Goal: Task Accomplishment & Management: Use online tool/utility

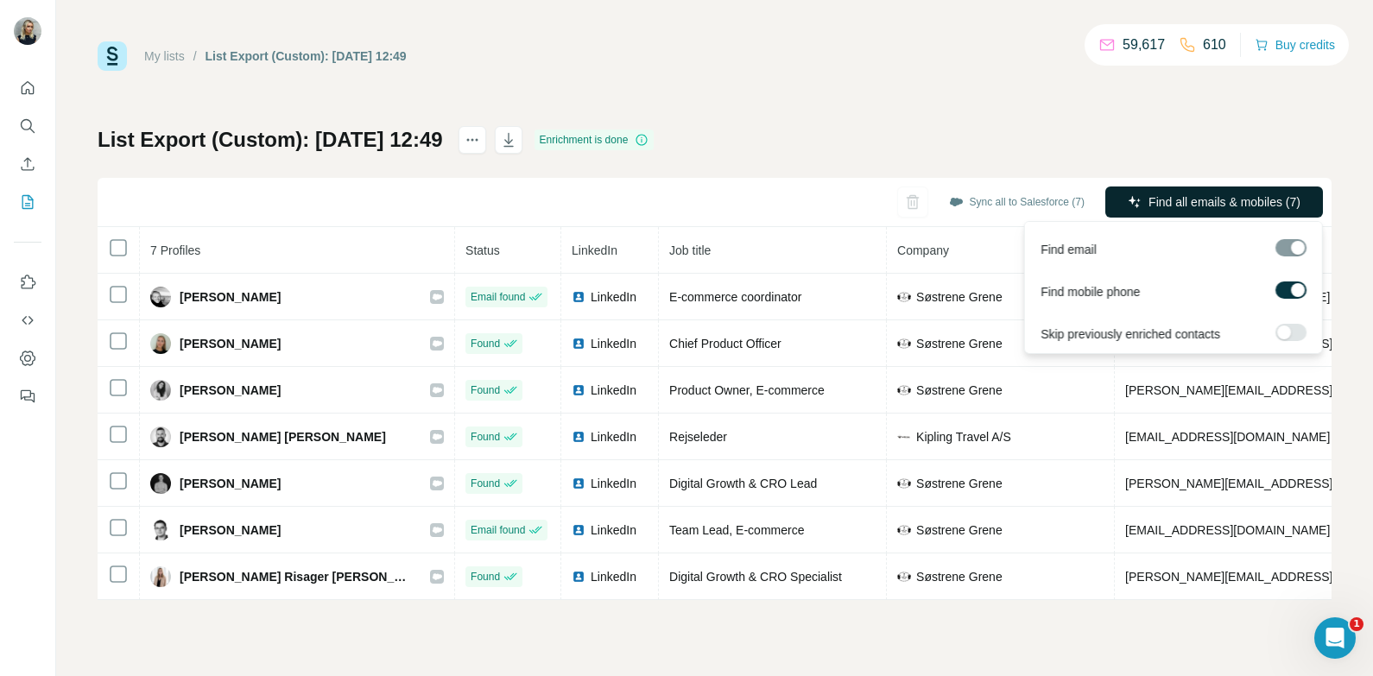
click at [1223, 202] on span "Find all emails & mobiles (7)" at bounding box center [1224, 201] width 152 height 17
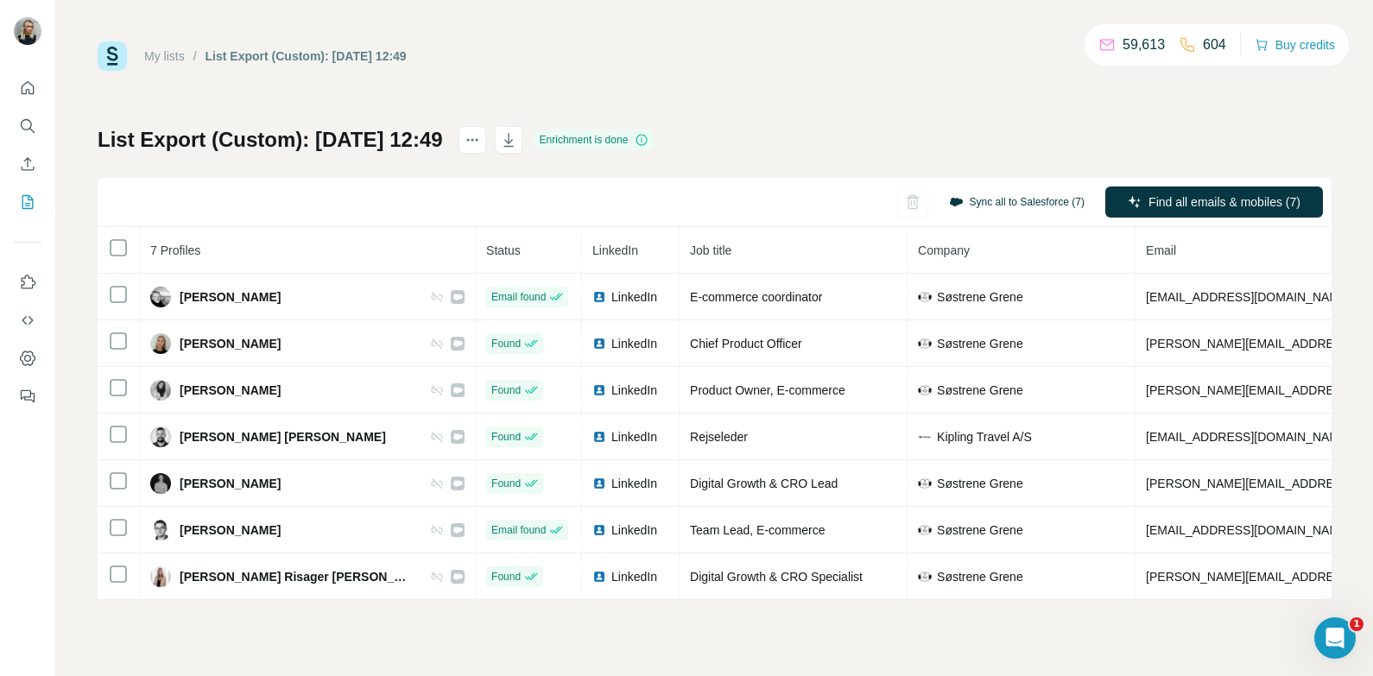
click at [1024, 206] on button "Sync all to Salesforce (7)" at bounding box center [1017, 202] width 160 height 26
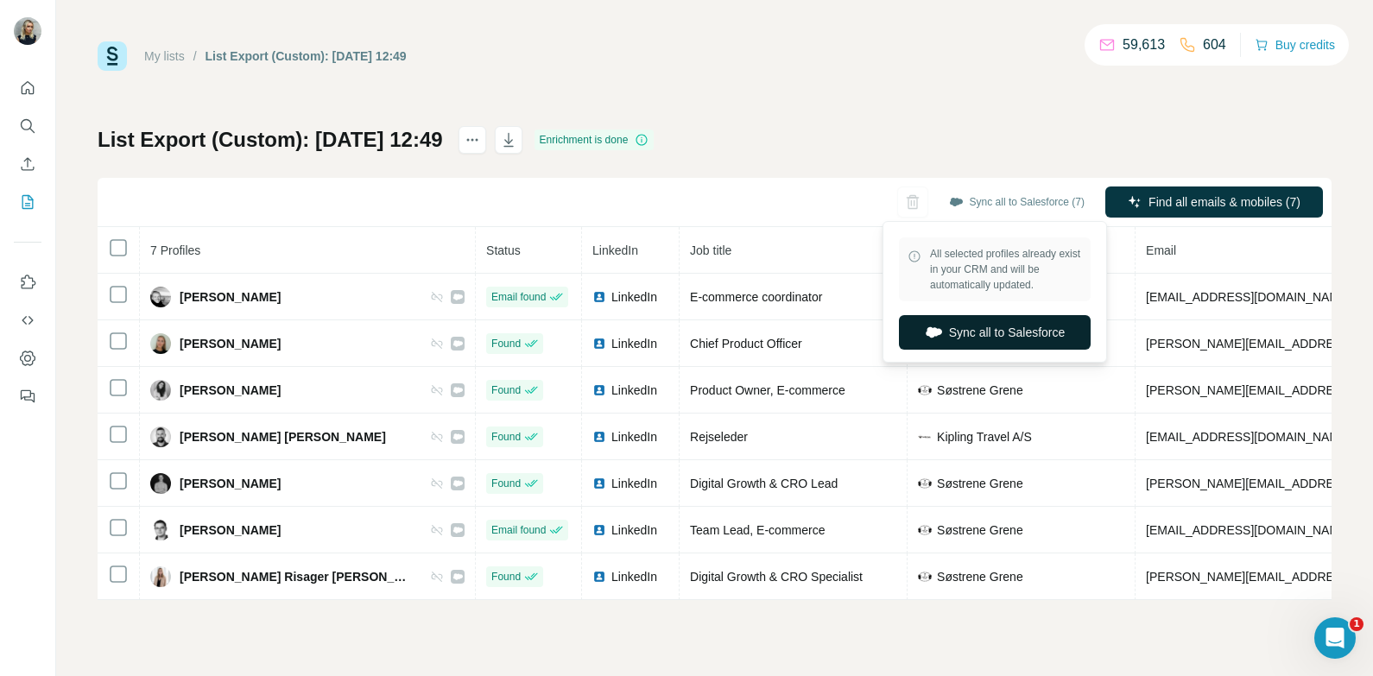
click at [980, 322] on button "Sync all to Salesforce" at bounding box center [995, 332] width 192 height 35
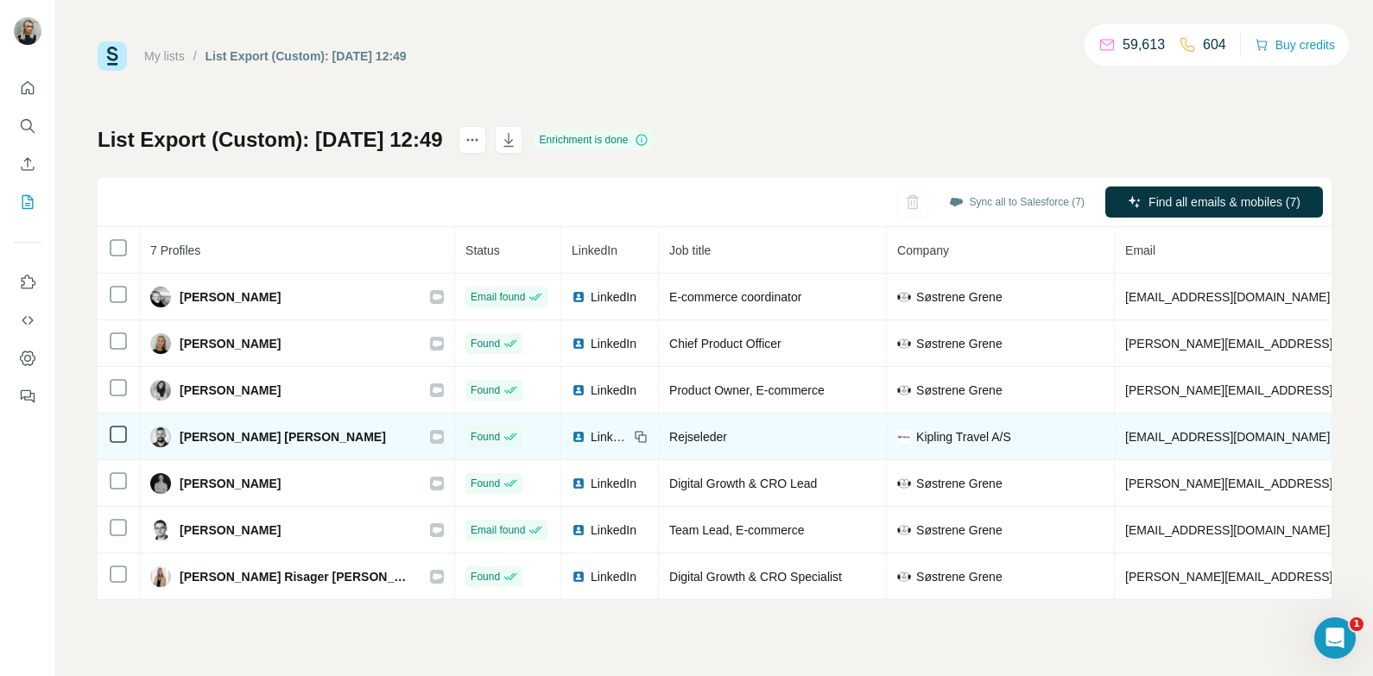
click at [290, 430] on span "[PERSON_NAME] [PERSON_NAME]" at bounding box center [283, 436] width 206 height 17
copy div "[PERSON_NAME] [PERSON_NAME]"
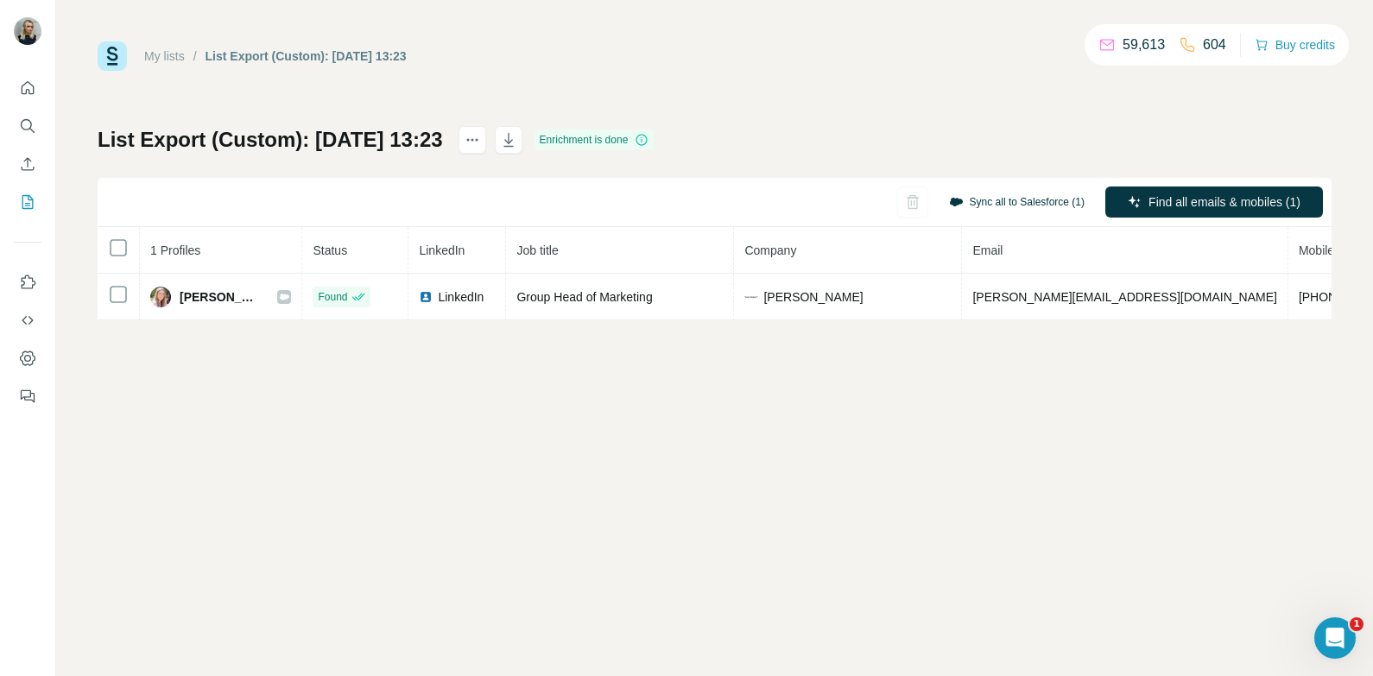
click at [1053, 205] on button "Sync all to Salesforce (1)" at bounding box center [1017, 202] width 160 height 26
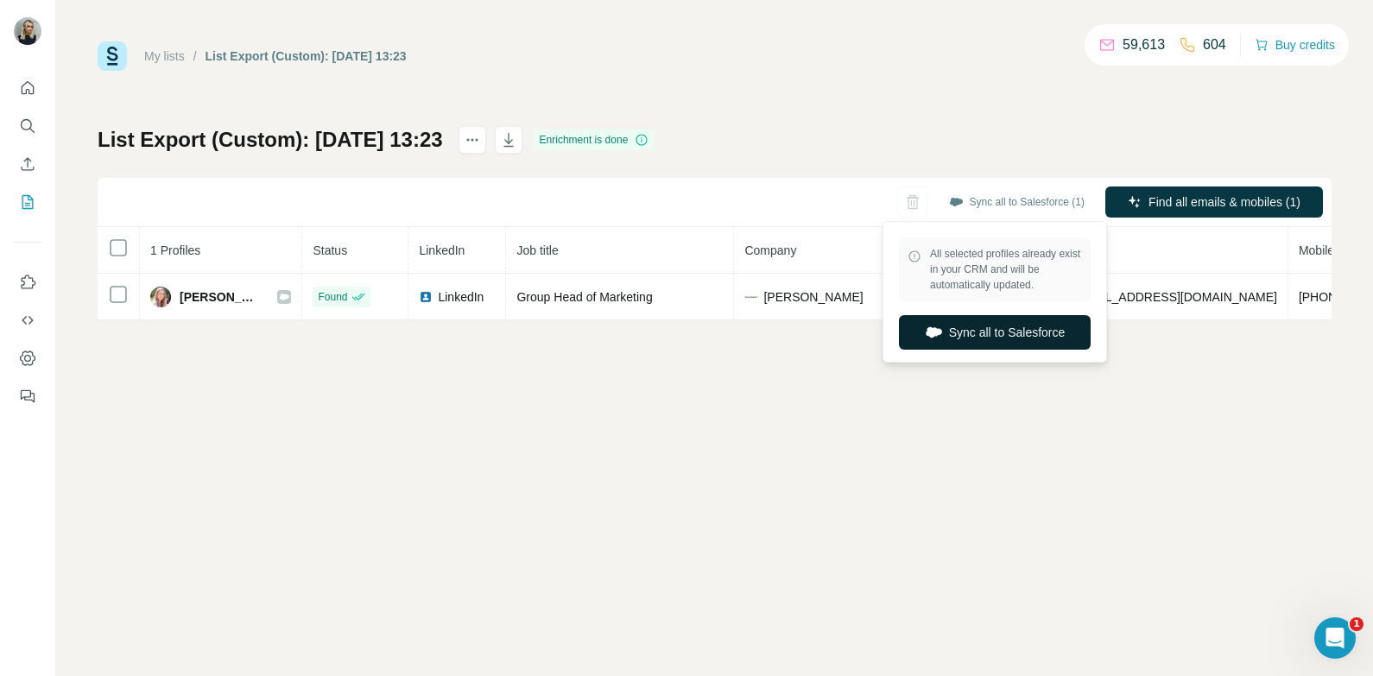
click at [1017, 339] on button "Sync all to Salesforce" at bounding box center [995, 332] width 192 height 35
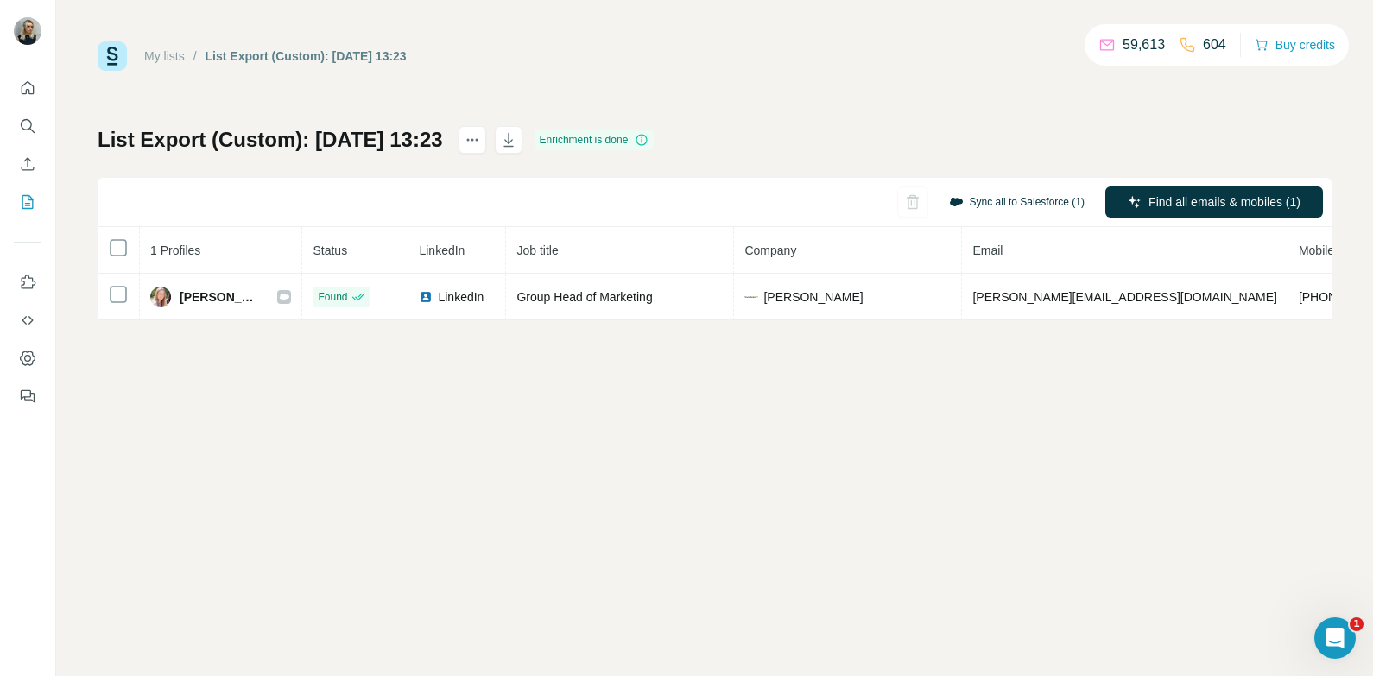
click at [1035, 200] on button "Sync all to Salesforce (1)" at bounding box center [1017, 202] width 160 height 26
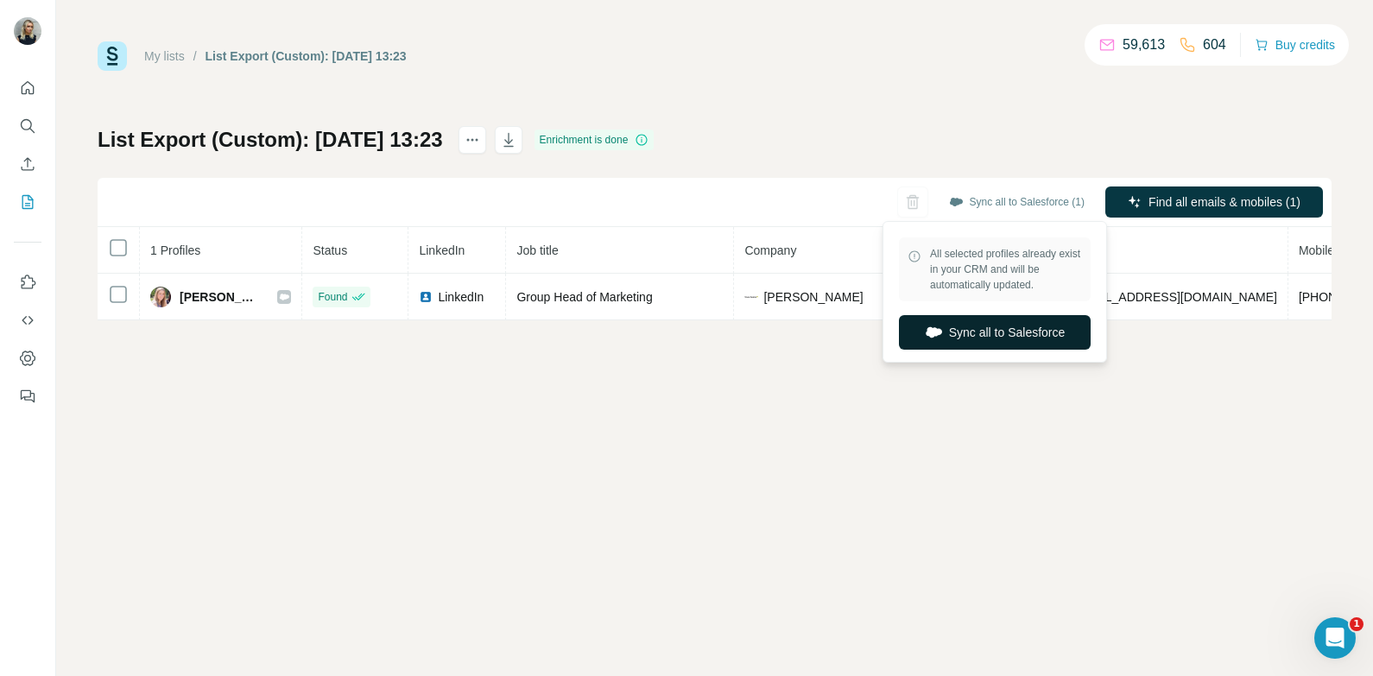
click at [1017, 343] on button "Sync all to Salesforce" at bounding box center [995, 332] width 192 height 35
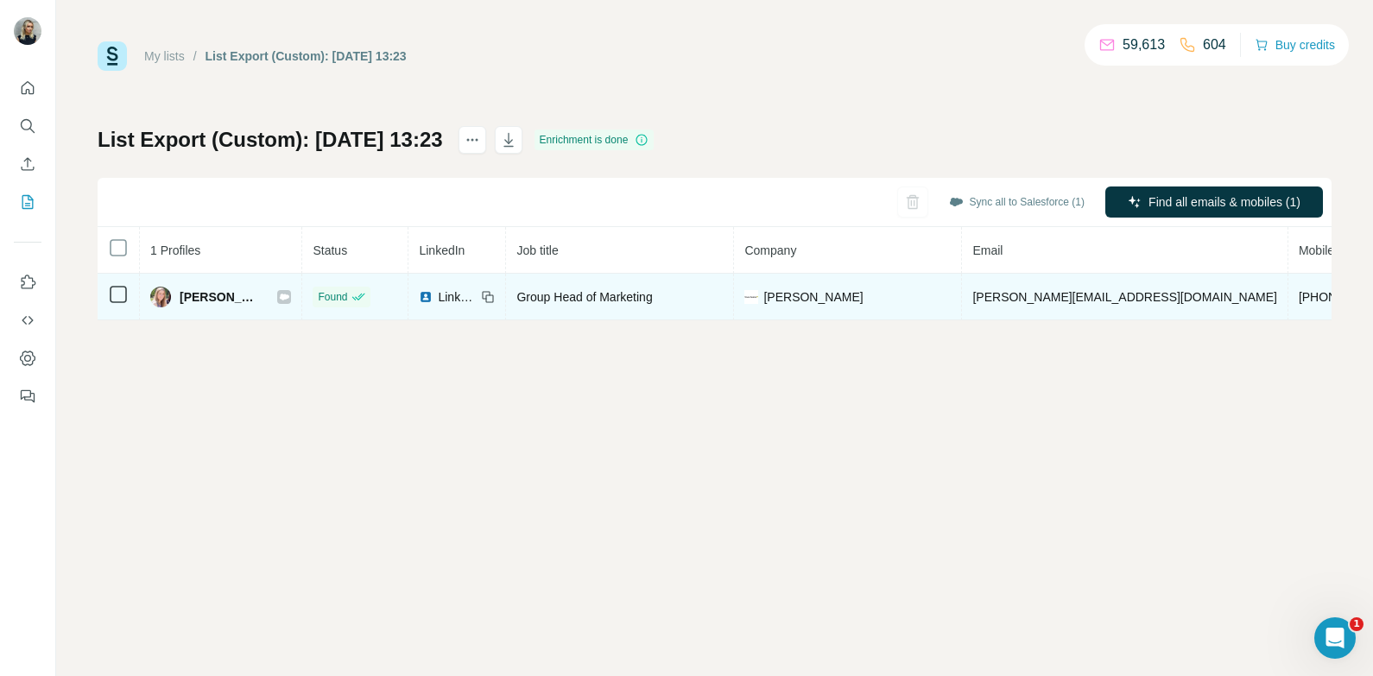
click at [198, 287] on div "Alison Wong" at bounding box center [205, 297] width 110 height 21
click at [198, 290] on span "Alison Wong" at bounding box center [220, 296] width 80 height 17
copy div "Alison Wong"
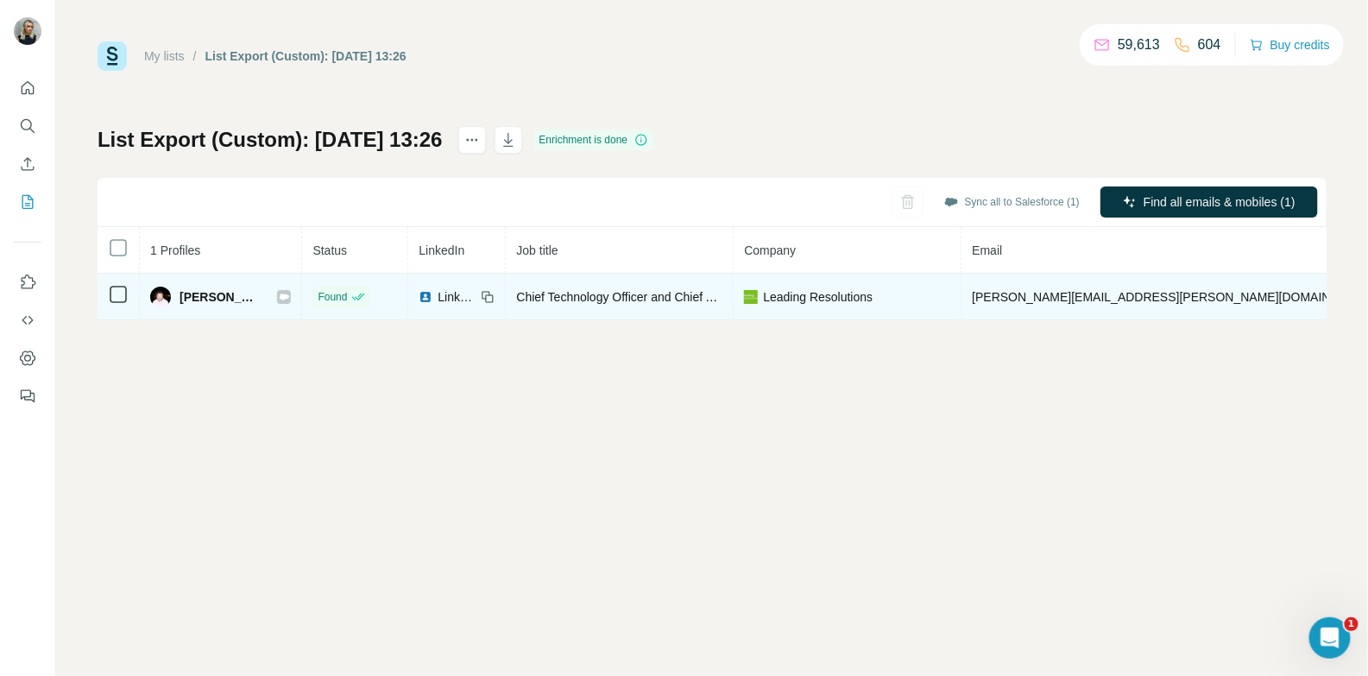
click at [205, 292] on span "David Coleman" at bounding box center [220, 296] width 80 height 17
copy div "David Coleman"
click at [205, 294] on span "David Coleman" at bounding box center [220, 296] width 80 height 17
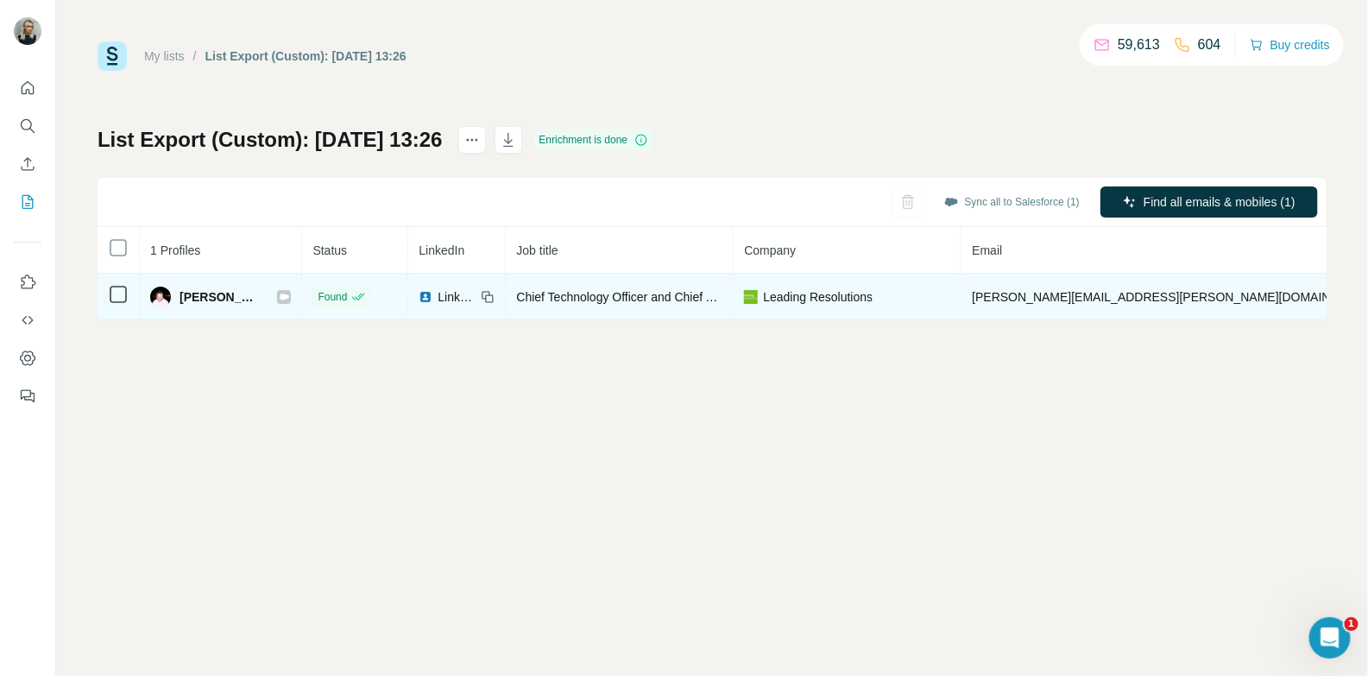
click at [439, 295] on span "LinkedIn" at bounding box center [457, 296] width 38 height 17
